Goal: Navigation & Orientation: Find specific page/section

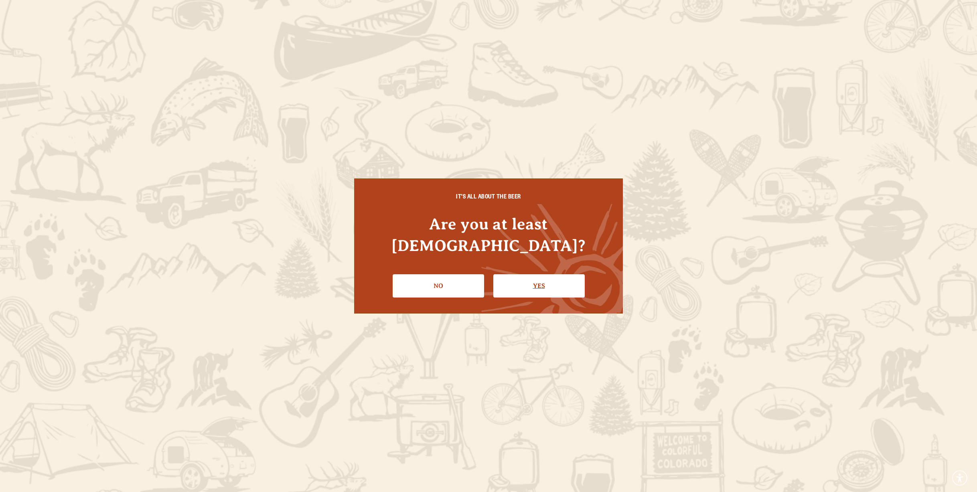
click at [564, 274] on link "Yes" at bounding box center [539, 285] width 91 height 23
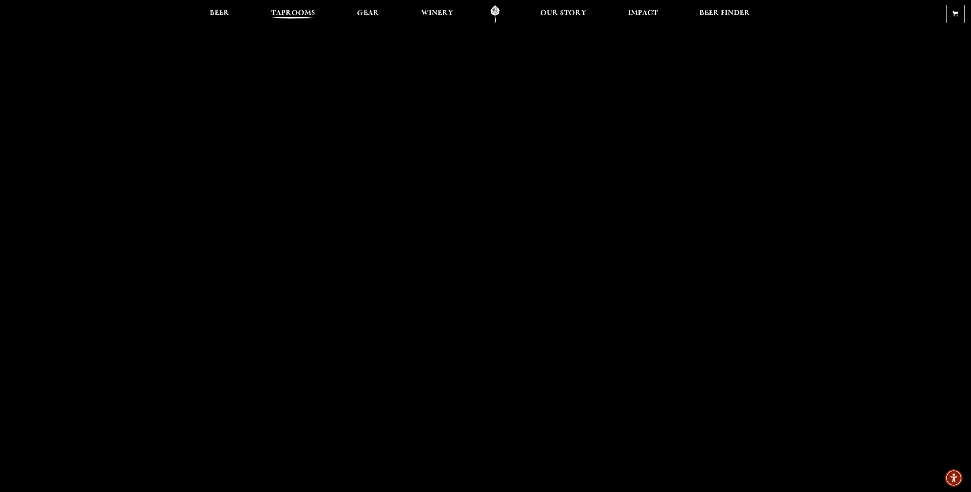
click at [301, 16] on span "Taprooms" at bounding box center [293, 13] width 44 height 6
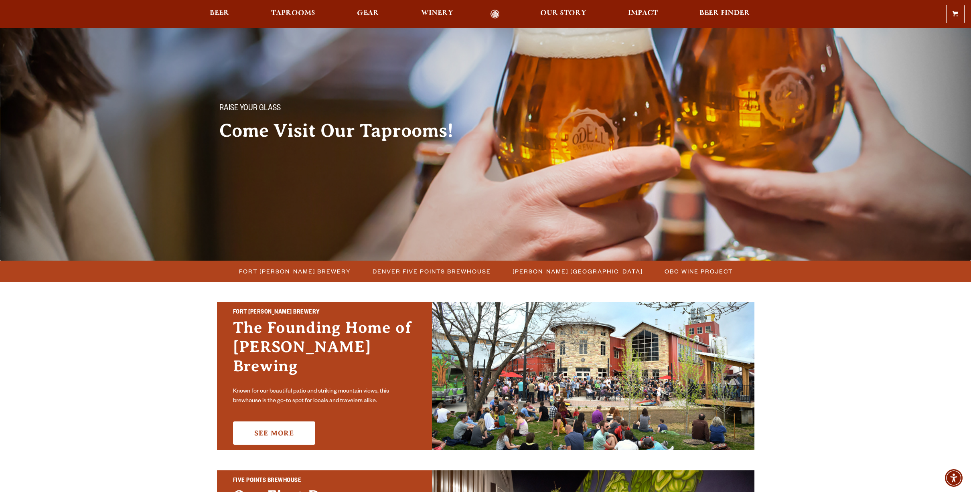
scroll to position [161, 0]
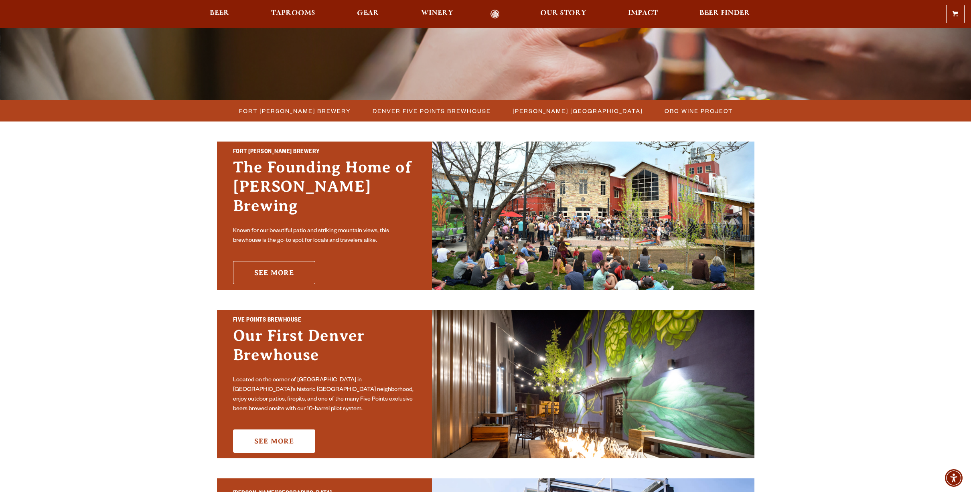
click at [277, 261] on link "See More" at bounding box center [274, 272] width 82 height 23
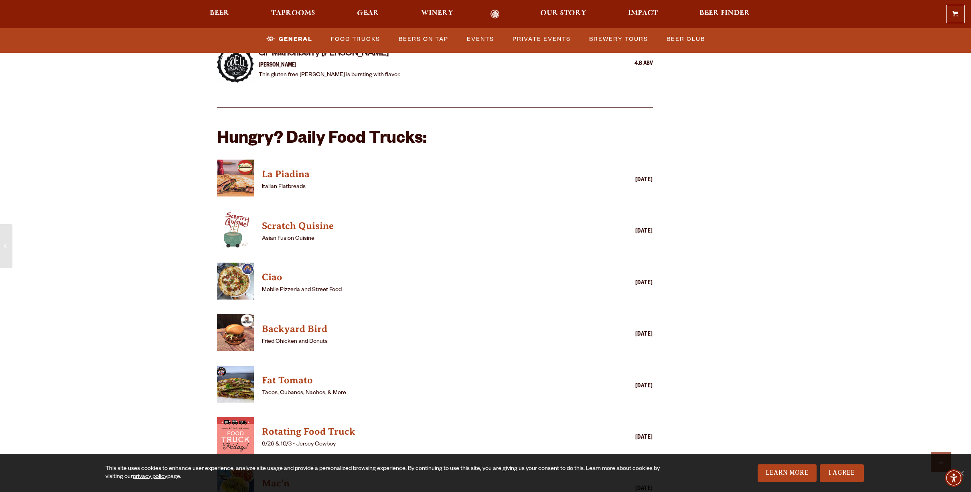
scroll to position [1966, 0]
